Goal: Information Seeking & Learning: Learn about a topic

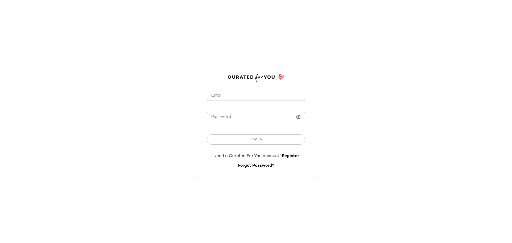
click at [233, 98] on input "Email" at bounding box center [256, 96] width 98 height 10
type input "**********"
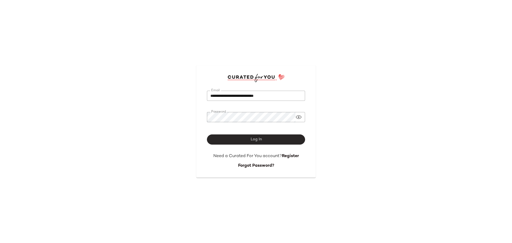
click at [237, 140] on button "Log In" at bounding box center [256, 139] width 98 height 10
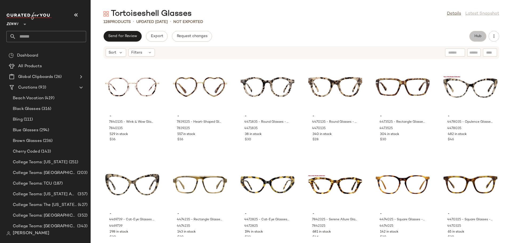
click at [476, 37] on span "Hub" at bounding box center [477, 36] width 7 height 4
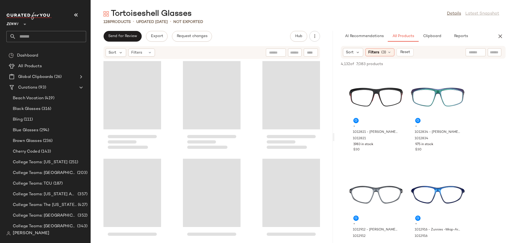
drag, startPoint x: 301, startPoint y: 136, endPoint x: 335, endPoint y: 138, distance: 33.4
click at [335, 138] on div "Tortoiseshell Glasses Details Latest Snapshot 128 Products • updated Aug 26th •…" at bounding box center [301, 126] width 421 height 234
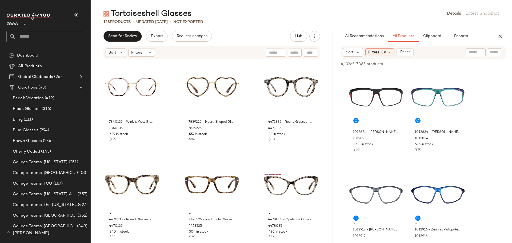
click at [491, 49] on div at bounding box center [495, 52] width 14 height 8
type input "**********"
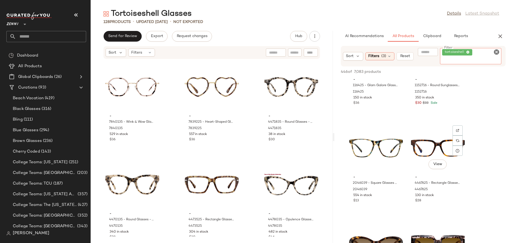
scroll to position [667, 0]
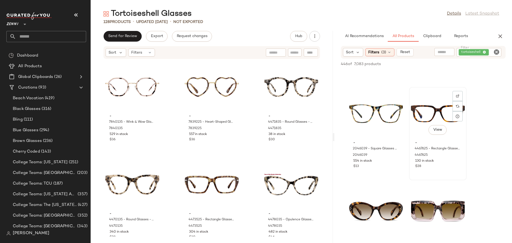
click at [435, 119] on div "View" at bounding box center [438, 114] width 54 height 50
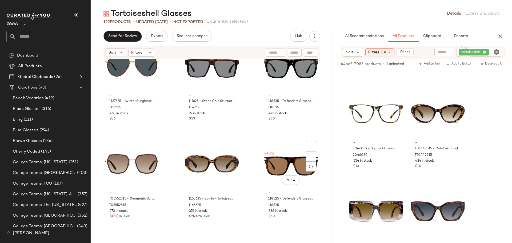
scroll to position [3179, 0]
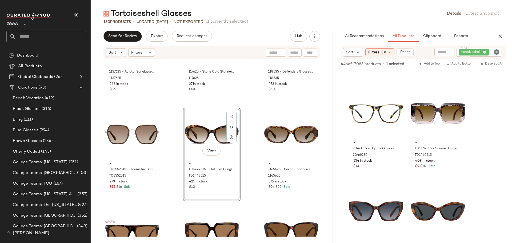
click at [249, 156] on div "- 1137625 - Aviator Sunglasses - Tortoiseshell - Mixed 1137625 268 in stock $36…" at bounding box center [212, 147] width 242 height 177
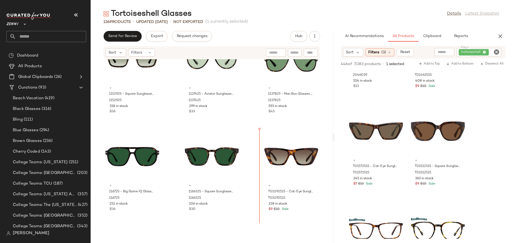
scroll to position [2670, 0]
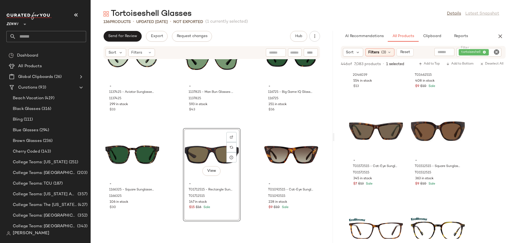
click at [249, 181] on div "- 1137425 - Aviator Sunglasses - Tortoiseshell - Mixed 1137425 299 in stock $33…" at bounding box center [212, 147] width 242 height 177
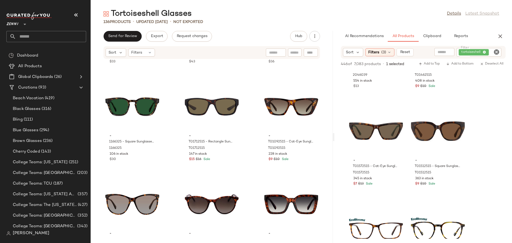
scroll to position [2724, 0]
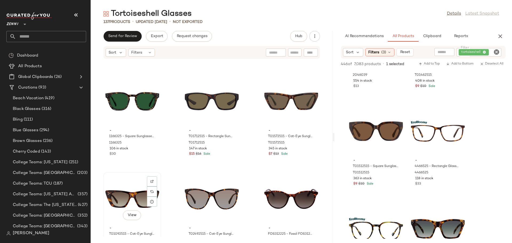
scroll to position [2724, 0]
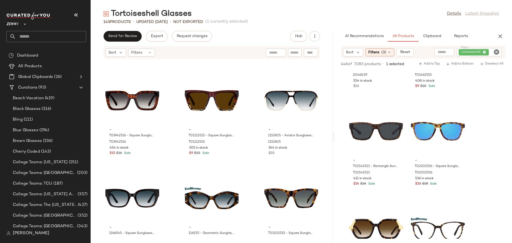
scroll to position [2937, 0]
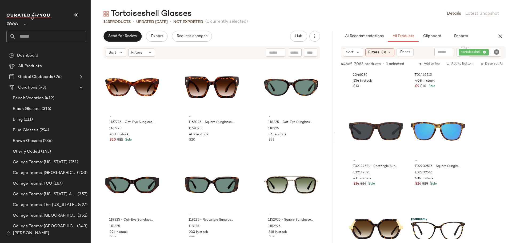
scroll to position [2517, 0]
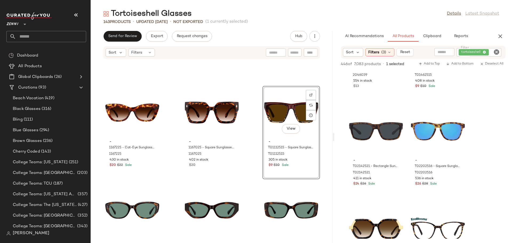
click at [252, 148] on div "- 1167225 - Cat-Eye Sunglasses - Tortoiseshell - Plastic 1167225 430 in stock $…" at bounding box center [212, 147] width 242 height 177
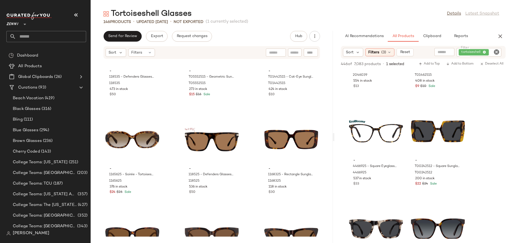
scroll to position [3651, 0]
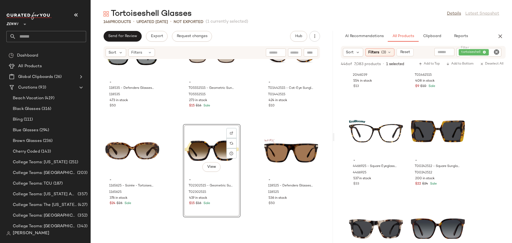
click at [170, 194] on div "- 118535 - Defenders Glasses - Tortoiseshell - Acetate 118535 473 in stock $50 …" at bounding box center [212, 147] width 242 height 177
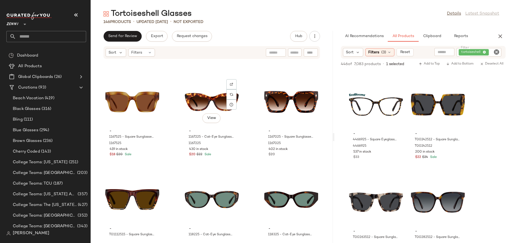
scroll to position [2530, 0]
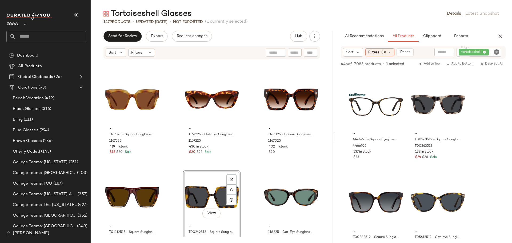
click at [172, 193] on div "- 1167045 - Square Sunglasses - Tortoiseshell - Plastic 1167045 349 in stock $2…" at bounding box center [212, 147] width 242 height 177
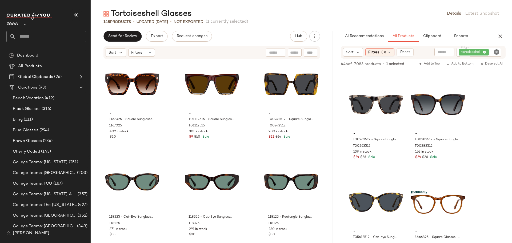
scroll to position [2645, 0]
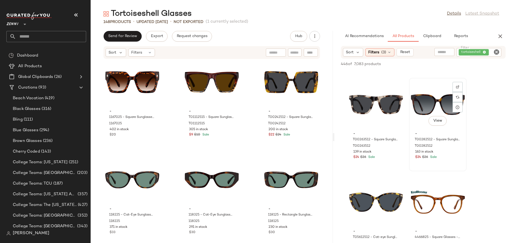
click at [427, 102] on div "View" at bounding box center [438, 105] width 54 height 50
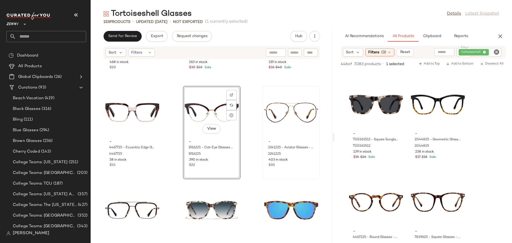
scroll to position [2349, 0]
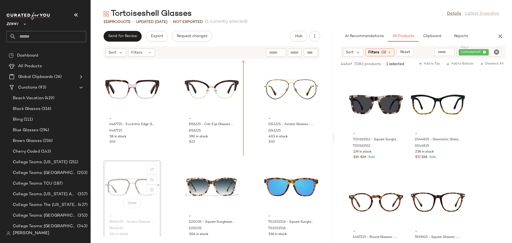
scroll to position [2345, 0]
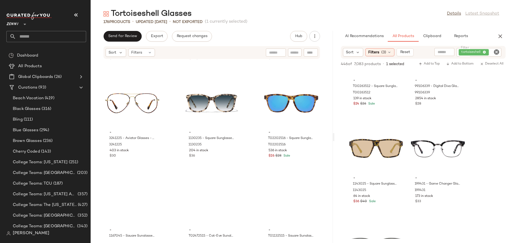
scroll to position [3051, 0]
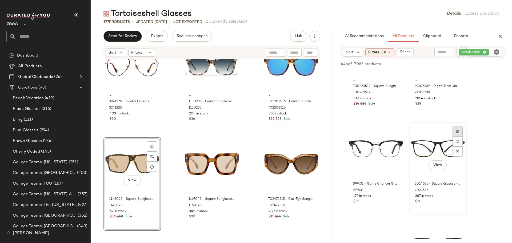
click at [458, 132] on img at bounding box center [457, 131] width 3 height 3
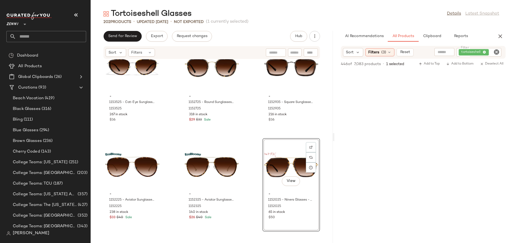
scroll to position [1200, 0]
click at [497, 51] on icon "Clear Filter" at bounding box center [496, 52] width 6 height 6
click at [500, 37] on icon "button" at bounding box center [500, 36] width 6 height 6
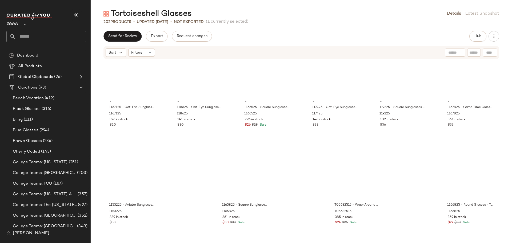
scroll to position [2929, 0]
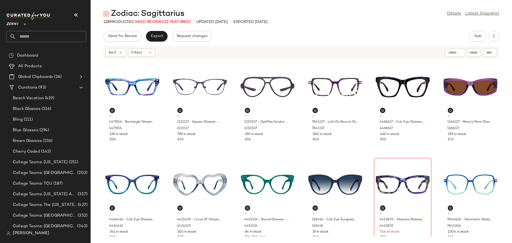
click at [329, 37] on div "Send for Review Export Request changes Hub" at bounding box center [302, 36] width 396 height 11
click at [365, 148] on div "- 4471916 - Rectangle Glasses - Blue - Acetate 4471916 136 in stock $28 - 32211…" at bounding box center [301, 147] width 421 height 177
click at [496, 37] on icon "button" at bounding box center [493, 36] width 5 height 5
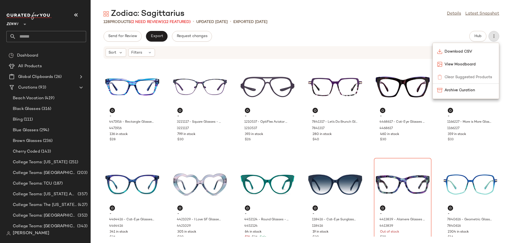
click at [434, 25] on div "Zodiac: Sagittarius Details Latest Snapshot 128 Products (2 Need Review) (12 Fe…" at bounding box center [301, 126] width 421 height 234
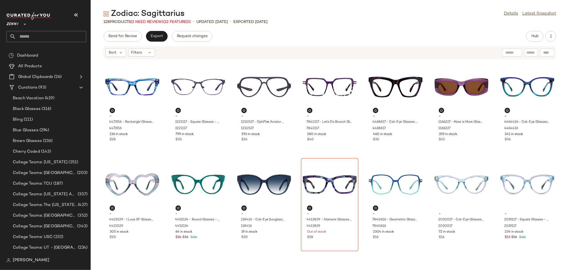
drag, startPoint x: 504, startPoint y: 0, endPoint x: 405, endPoint y: 23, distance: 101.4
click at [405, 23] on div "128 Products (2 Need Review) (12 Featured) • updated Jul 30th • Exported Jul 30…" at bounding box center [330, 21] width 478 height 5
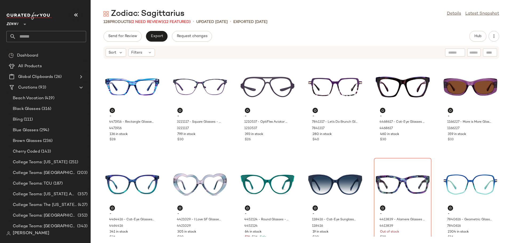
drag, startPoint x: 555, startPoint y: 1, endPoint x: 341, endPoint y: 30, distance: 215.9
click at [341, 30] on div "Zodiac: Sagittarius Details Latest Snapshot 128 Products (2 Need Review) (12 Fe…" at bounding box center [301, 126] width 421 height 234
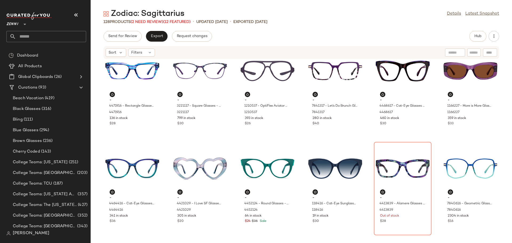
scroll to position [10, 0]
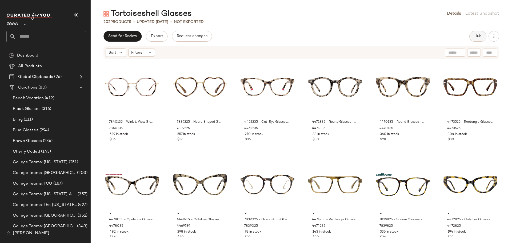
click at [475, 37] on span "Hub" at bounding box center [477, 36] width 7 height 4
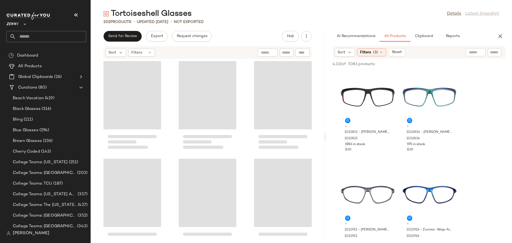
drag, startPoint x: 301, startPoint y: 139, endPoint x: 327, endPoint y: 137, distance: 25.1
click at [327, 137] on div "Tortoiseshell Glasses Details Latest Snapshot 202 Products • updated Aug 26th •…" at bounding box center [301, 126] width 421 height 234
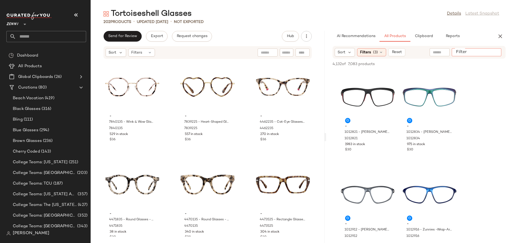
click at [489, 51] on div at bounding box center [477, 52] width 50 height 8
type input "**********"
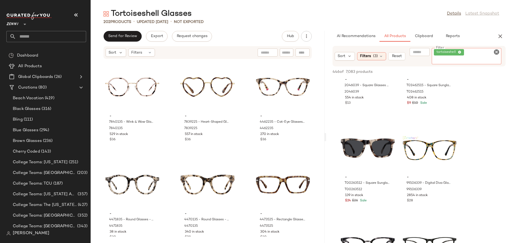
scroll to position [730, 0]
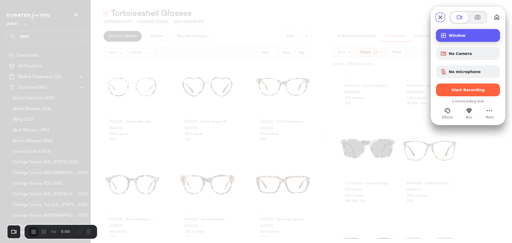
click at [471, 34] on span "Window" at bounding box center [472, 35] width 47 height 4
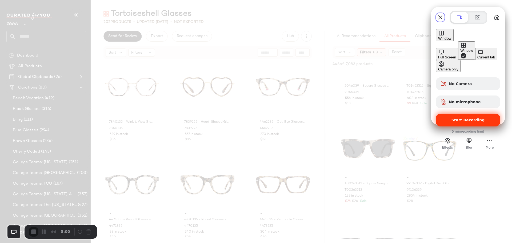
click at [465, 114] on div "Start Recording" at bounding box center [468, 120] width 64 height 13
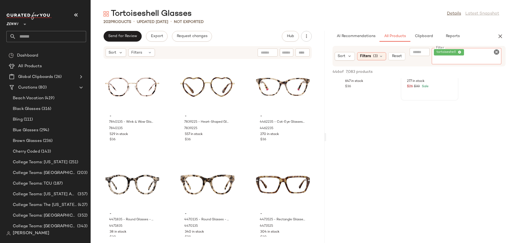
scroll to position [1060, 0]
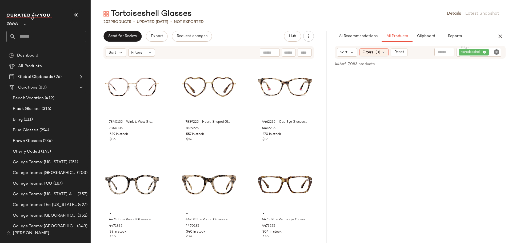
drag, startPoint x: 325, startPoint y: 138, endPoint x: 329, endPoint y: 137, distance: 3.6
click at [329, 137] on div "Tortoiseshell Glasses Details Latest Snapshot 202 Products • updated [DATE] • N…" at bounding box center [301, 126] width 421 height 234
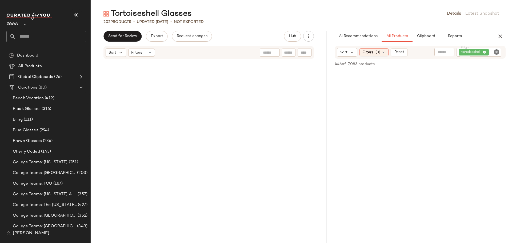
scroll to position [6463, 0]
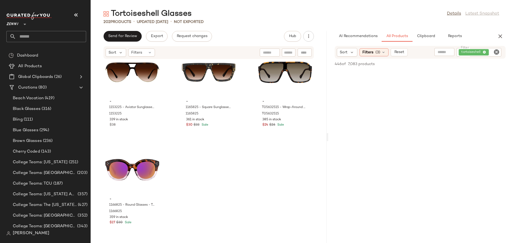
click at [497, 50] on icon "Clear Filter" at bounding box center [496, 52] width 6 height 6
click at [502, 37] on icon "button" at bounding box center [500, 36] width 6 height 6
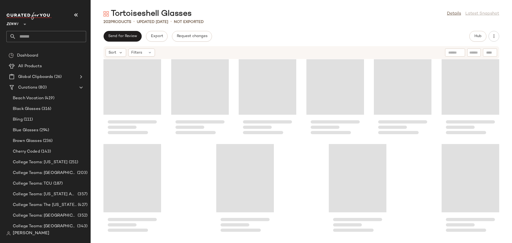
scroll to position [3143, 0]
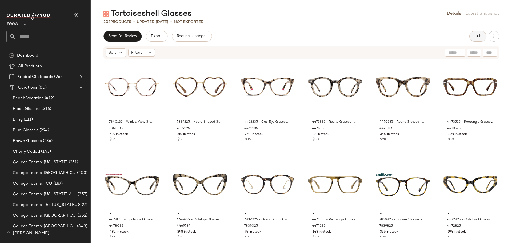
click at [477, 34] on span "Hub" at bounding box center [477, 36] width 7 height 4
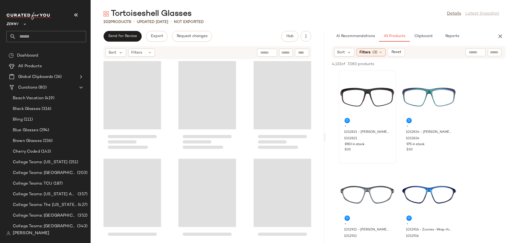
drag, startPoint x: 301, startPoint y: 138, endPoint x: 391, endPoint y: 112, distance: 94.4
click at [326, 138] on div "Tortoiseshell Glasses Details Latest Snapshot 202 Products • updated [DATE] • N…" at bounding box center [301, 126] width 421 height 234
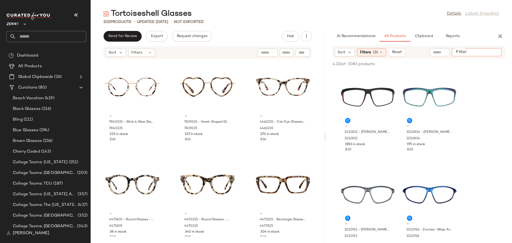
click at [491, 54] on input "Filter" at bounding box center [476, 53] width 45 height 6
type input "**********"
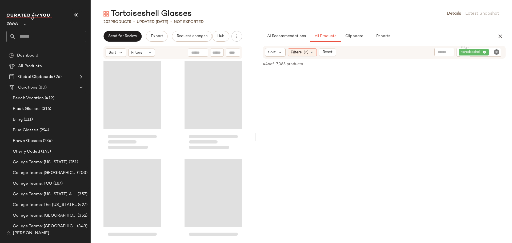
scroll to position [3597, 0]
drag, startPoint x: 325, startPoint y: 138, endPoint x: 255, endPoint y: 144, distance: 69.6
click at [255, 144] on div "Tortoiseshell Glasses Details Latest Snapshot 202 Products • updated [DATE] • N…" at bounding box center [301, 126] width 421 height 234
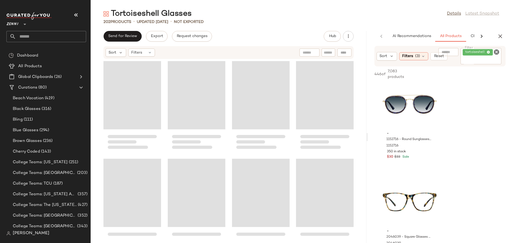
scroll to position [9358, 0]
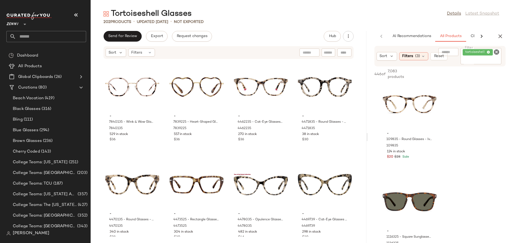
drag, startPoint x: 255, startPoint y: 144, endPoint x: 401, endPoint y: 138, distance: 146.3
click at [401, 138] on div "Tortoiseshell Glasses Details Latest Snapshot 202 Products • updated [DATE] • N…" at bounding box center [301, 126] width 421 height 234
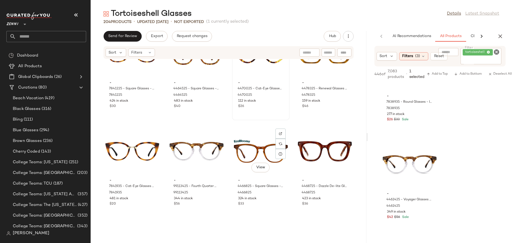
scroll to position [539, 0]
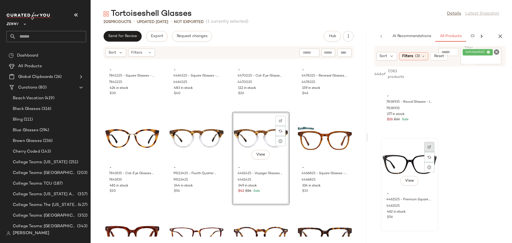
click at [431, 146] on img at bounding box center [429, 146] width 3 height 3
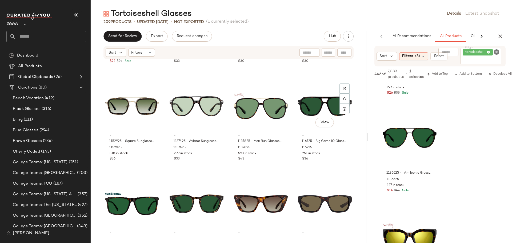
scroll to position [3304, 0]
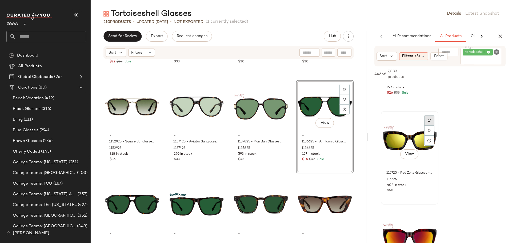
click at [429, 120] on img at bounding box center [429, 120] width 3 height 3
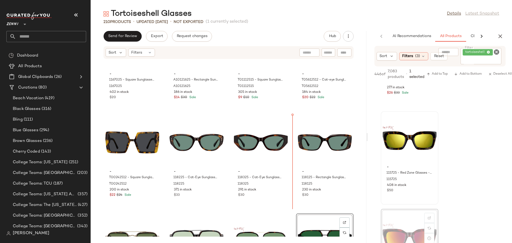
scroll to position [3171, 0]
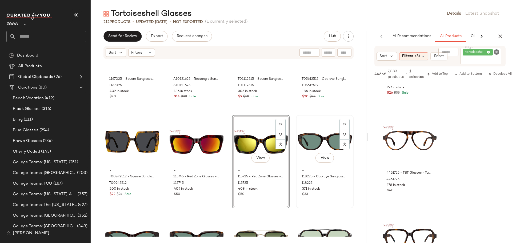
click at [298, 177] on div "- 118225 - Cat-Eye Sunglasses - Tortoiseshell - Acetate 118225 371 in stock $33" at bounding box center [325, 181] width 54 height 31
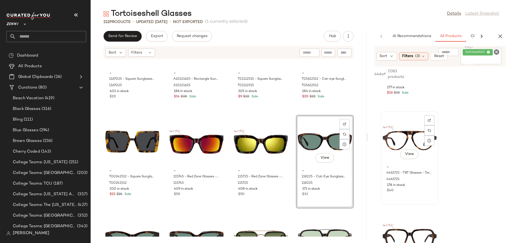
click at [432, 202] on div "View - 4461725 - TBT Glasses - Tortoiseshell - Acetate 4461725 178 in stock $40" at bounding box center [409, 158] width 57 height 92
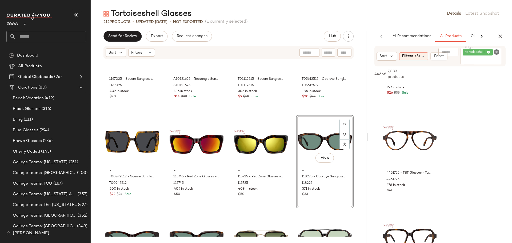
click at [292, 165] on div "- 1167025 - Square Sunglasses - Tortoiseshell - Plastic 1167025 402 in stock $2…" at bounding box center [229, 147] width 276 height 177
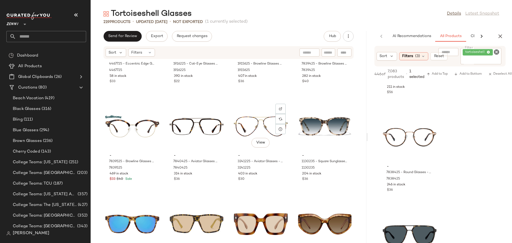
scroll to position [3000, 0]
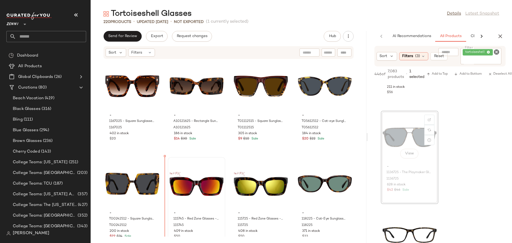
scroll to position [3325, 0]
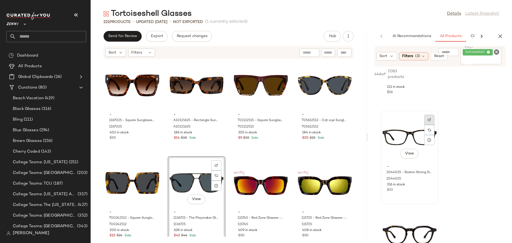
click at [432, 121] on div at bounding box center [429, 120] width 10 height 10
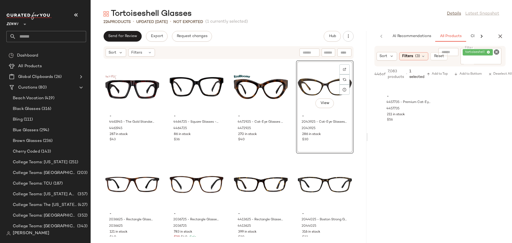
scroll to position [2262, 0]
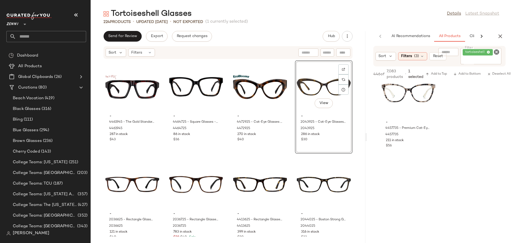
drag, startPoint x: 367, startPoint y: 138, endPoint x: 382, endPoint y: 137, distance: 14.4
click at [382, 137] on div "Tortoiseshell Glasses Details Latest Snapshot 224 Products • updated [DATE] • N…" at bounding box center [301, 126] width 421 height 234
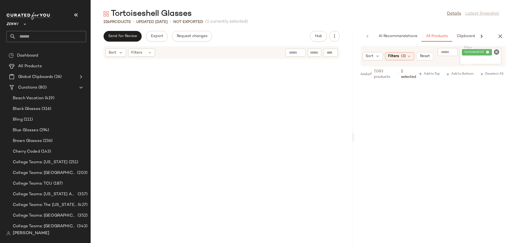
scroll to position [3222, 0]
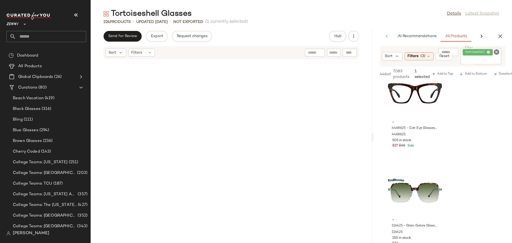
drag, startPoint x: 366, startPoint y: 139, endPoint x: 383, endPoint y: 137, distance: 16.4
click at [383, 137] on div "Tortoiseshell Glasses Details Latest Snapshot 224 Products • updated [DATE] • N…" at bounding box center [301, 126] width 421 height 234
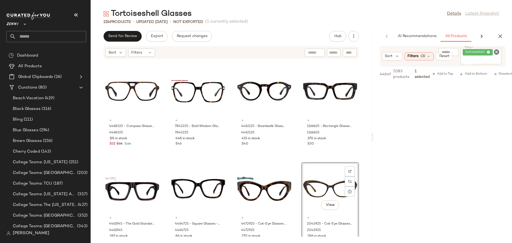
scroll to position [2344, 0]
